Goal: Check status: Check status

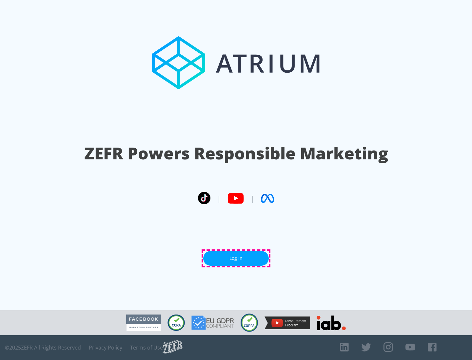
click at [236, 258] on link "Log In" at bounding box center [236, 258] width 66 height 15
